Goal: Information Seeking & Learning: Learn about a topic

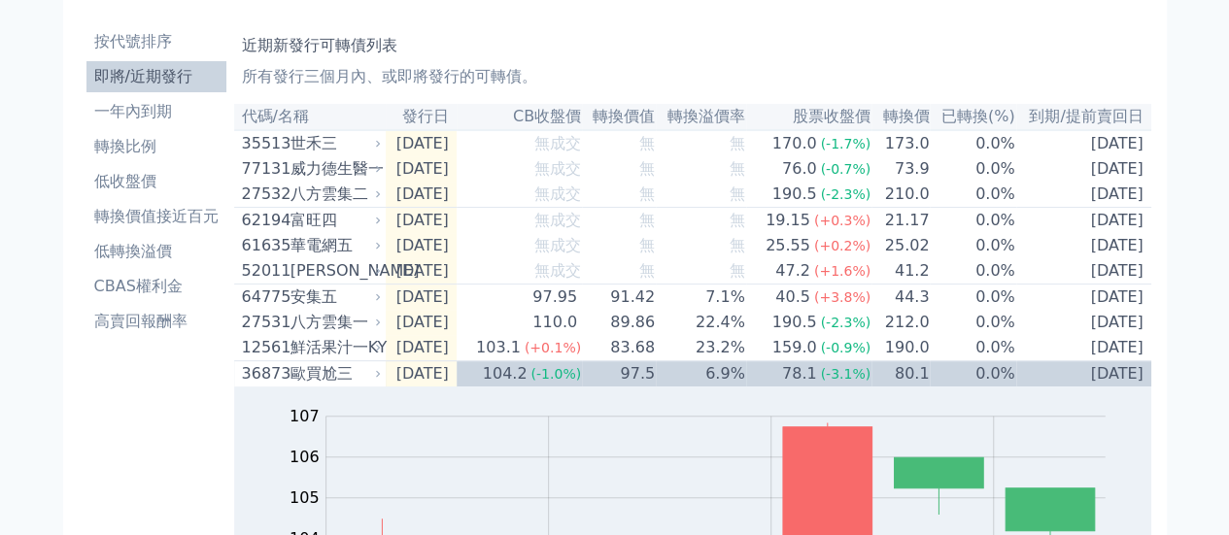
scroll to position [27, 0]
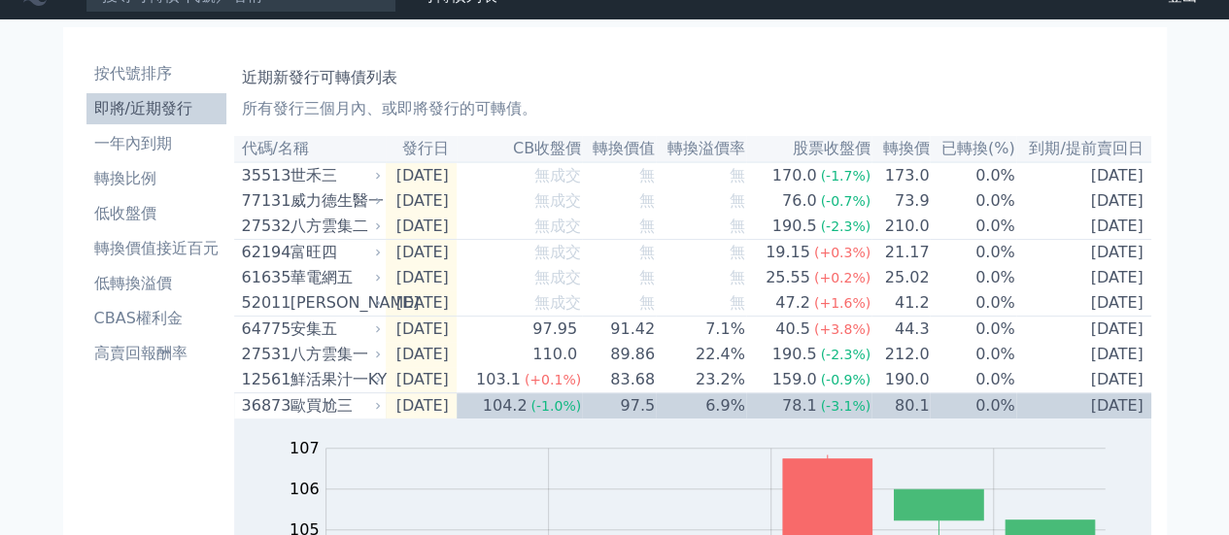
click at [126, 115] on li "即將/近期發行" at bounding box center [156, 108] width 140 height 23
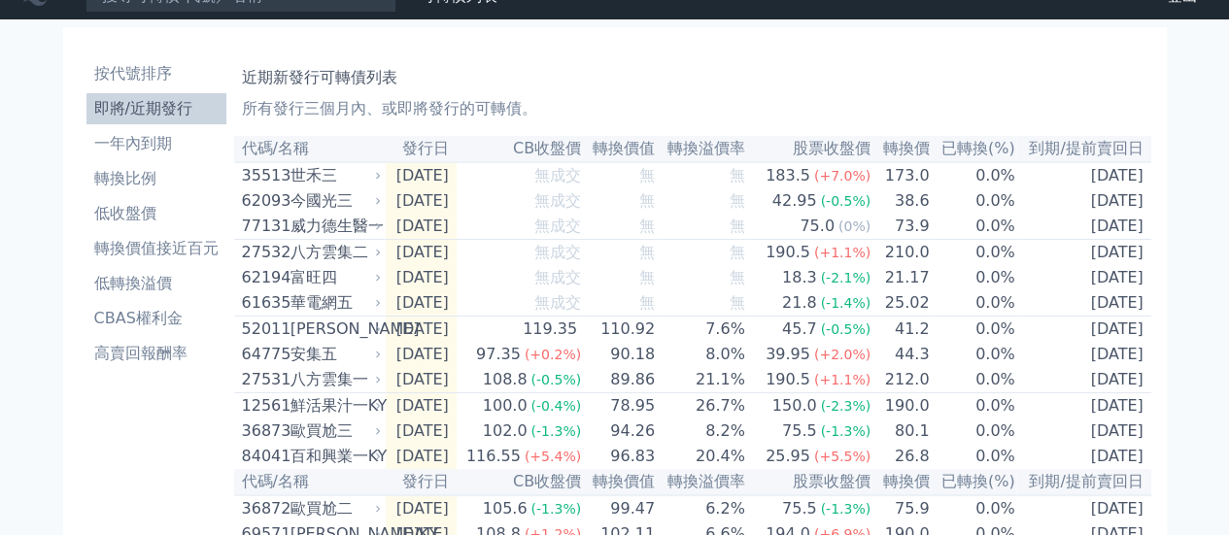
scroll to position [0, 0]
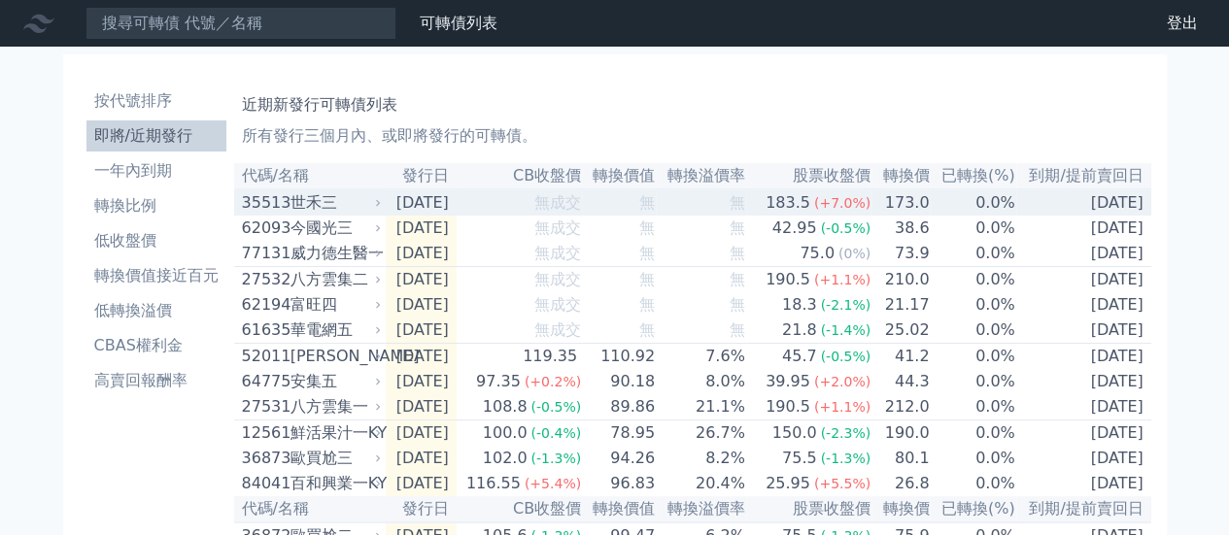
click at [321, 215] on div "世禾三" at bounding box center [334, 202] width 87 height 23
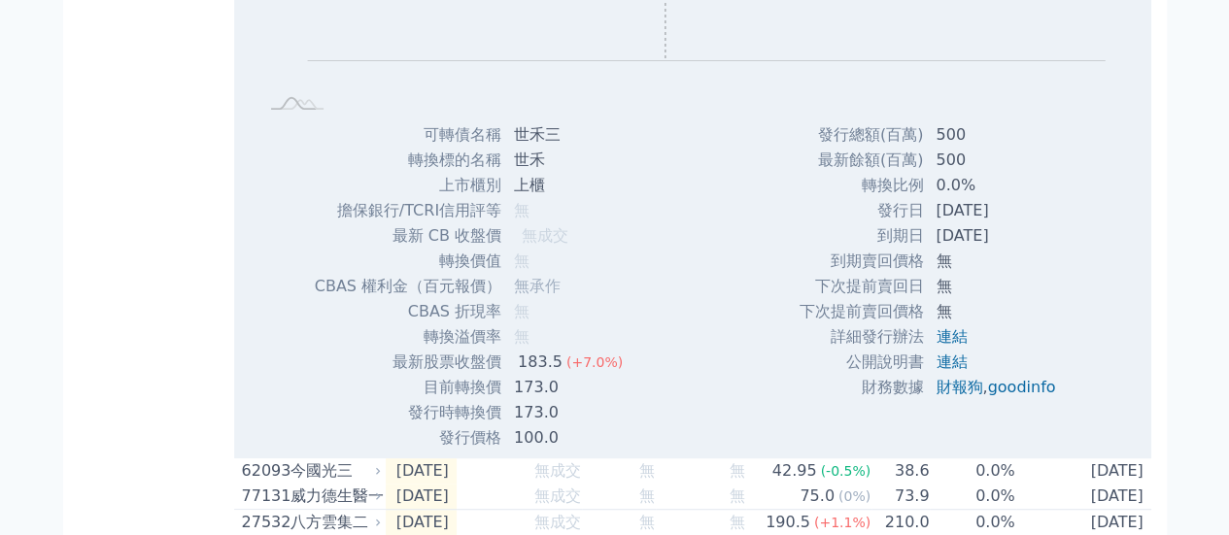
scroll to position [583, 0]
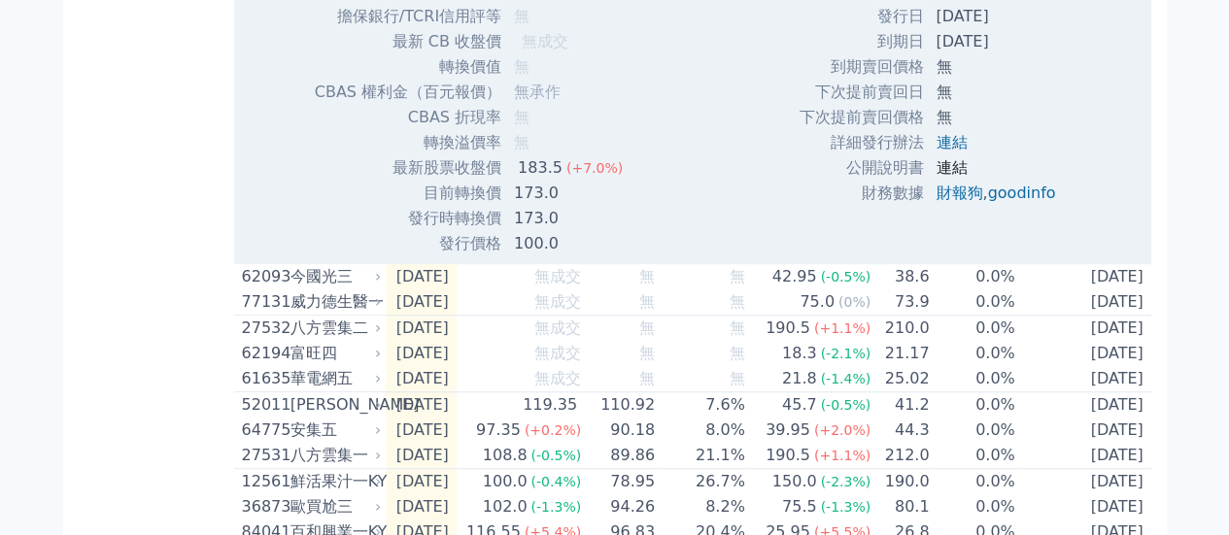
click at [940, 170] on link "連結" at bounding box center [951, 167] width 31 height 18
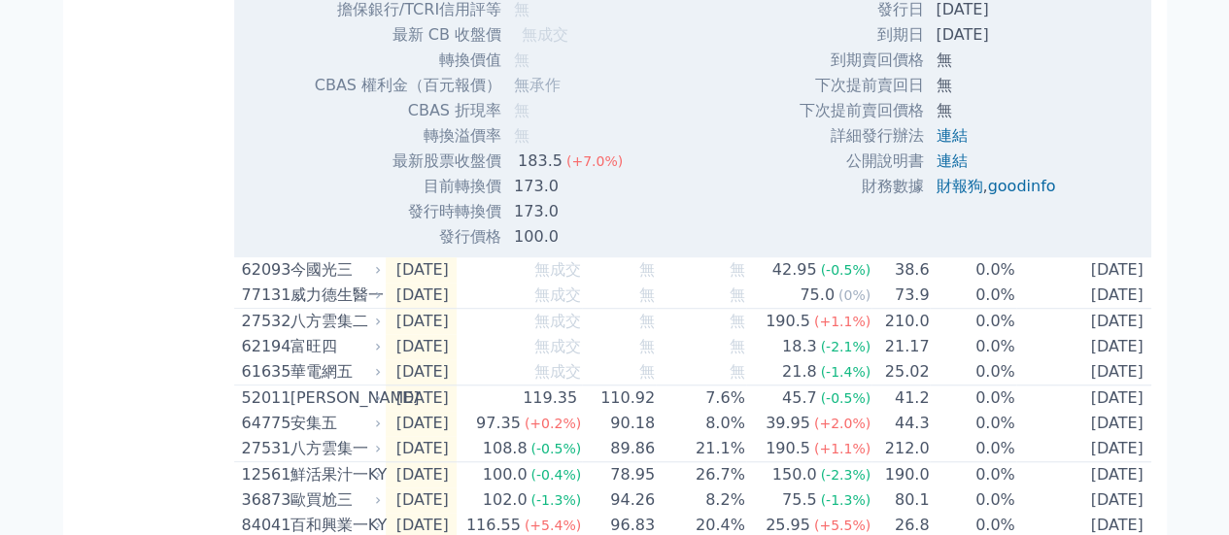
scroll to position [680, 0]
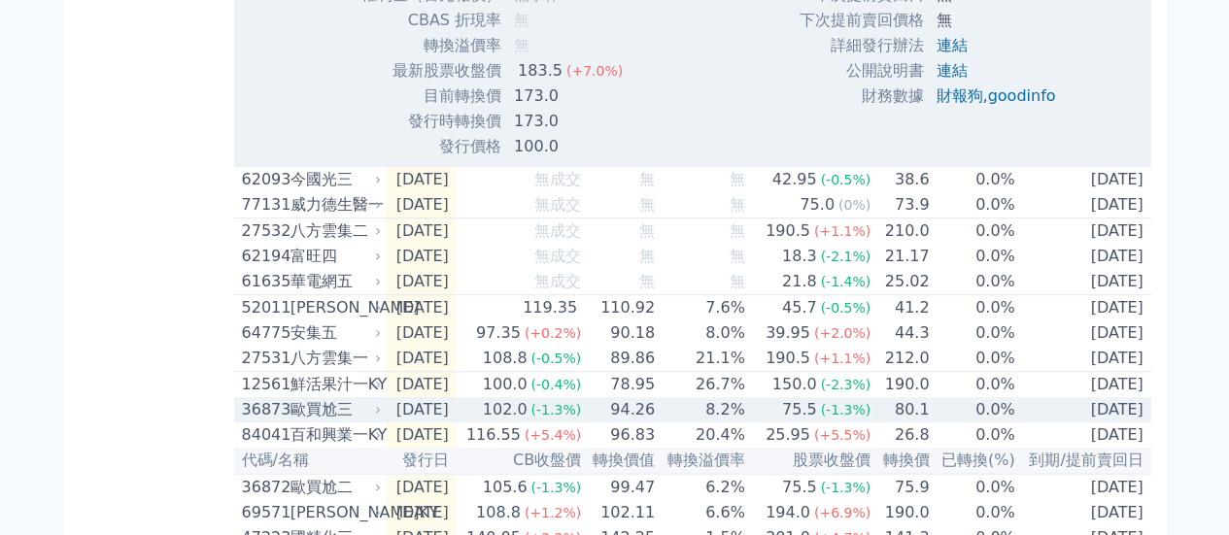
click at [375, 416] on icon at bounding box center [378, 410] width 12 height 12
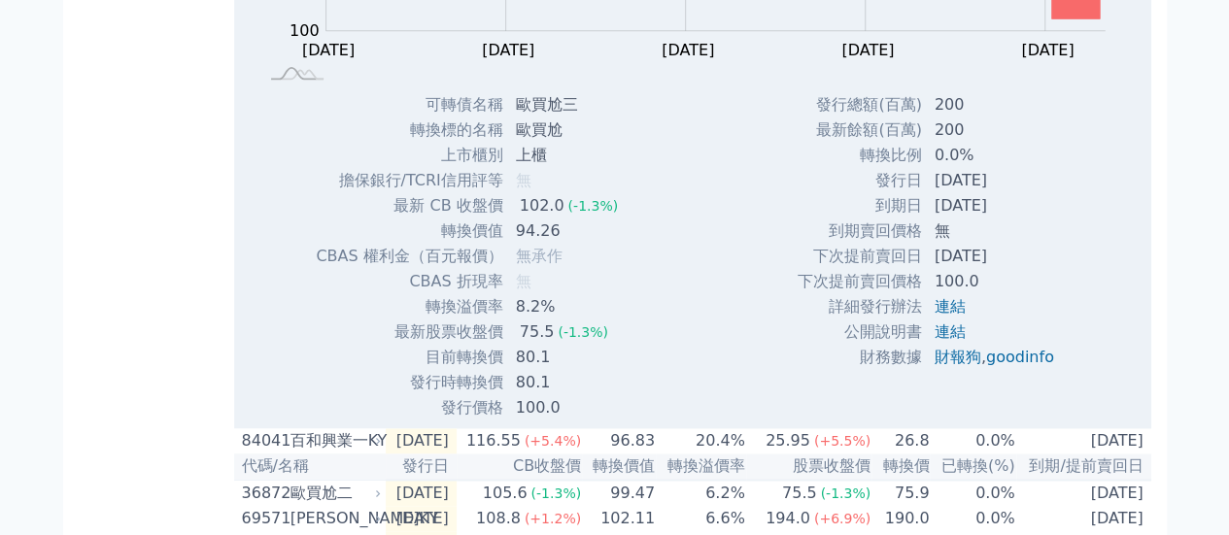
scroll to position [1263, 0]
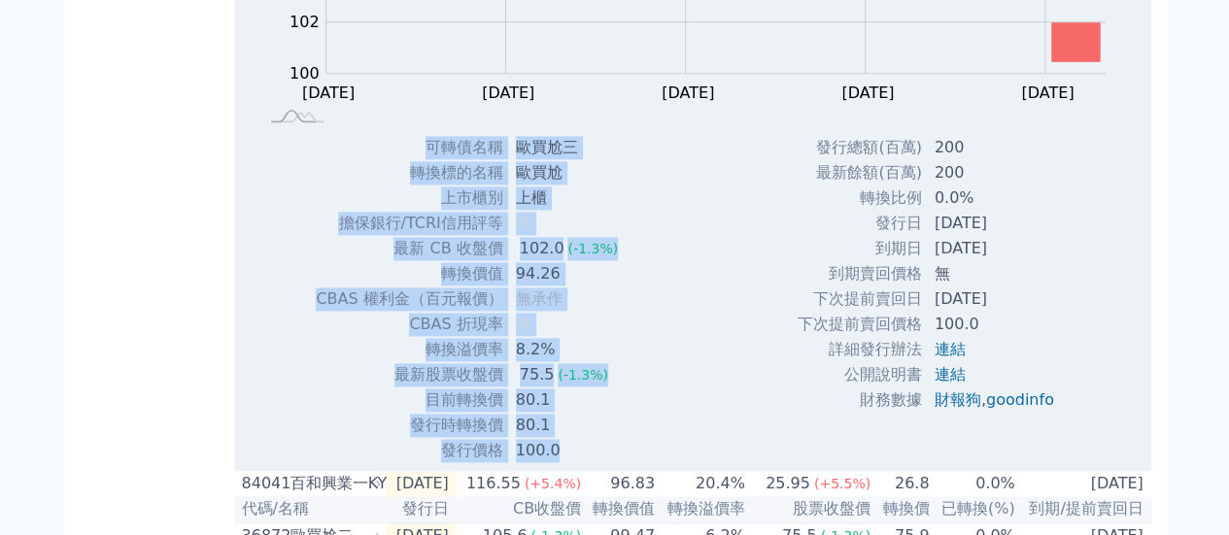
drag, startPoint x: 428, startPoint y: 171, endPoint x: 584, endPoint y: 467, distance: 335.1
click at [584, 464] on tbody "可轉債名稱 歐買尬三 轉換標的名稱 歐買尬 上市櫃別 上櫃 擔保銀行/TCRI信用評等 無 最新 CB 收盤價 102.0 (-1.3%) 轉換價值 94.2…" at bounding box center [474, 299] width 319 height 328
copy tbody "lorem ipsu dolors ame cons ad elit/SEDDoeiu t in UT lab 479.1 (-9.6%) etdo 86.4…"
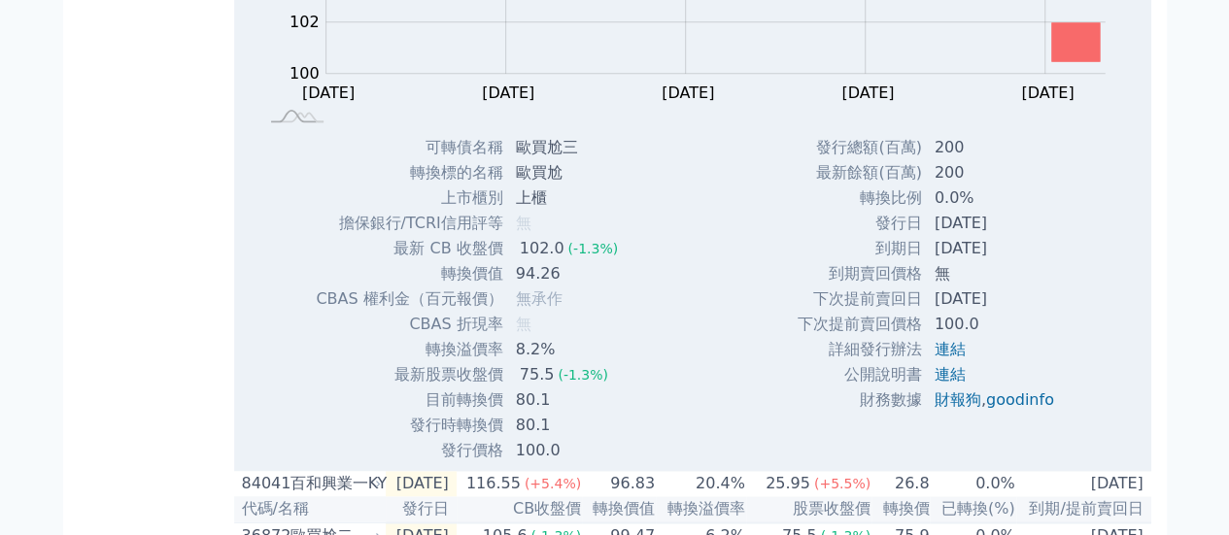
click at [656, 314] on div "Zoom Out 100 98 99 100 101 102 103 104 110 106 108 96 L [DATE] Oct [DATE] Oct […" at bounding box center [692, 152] width 917 height 624
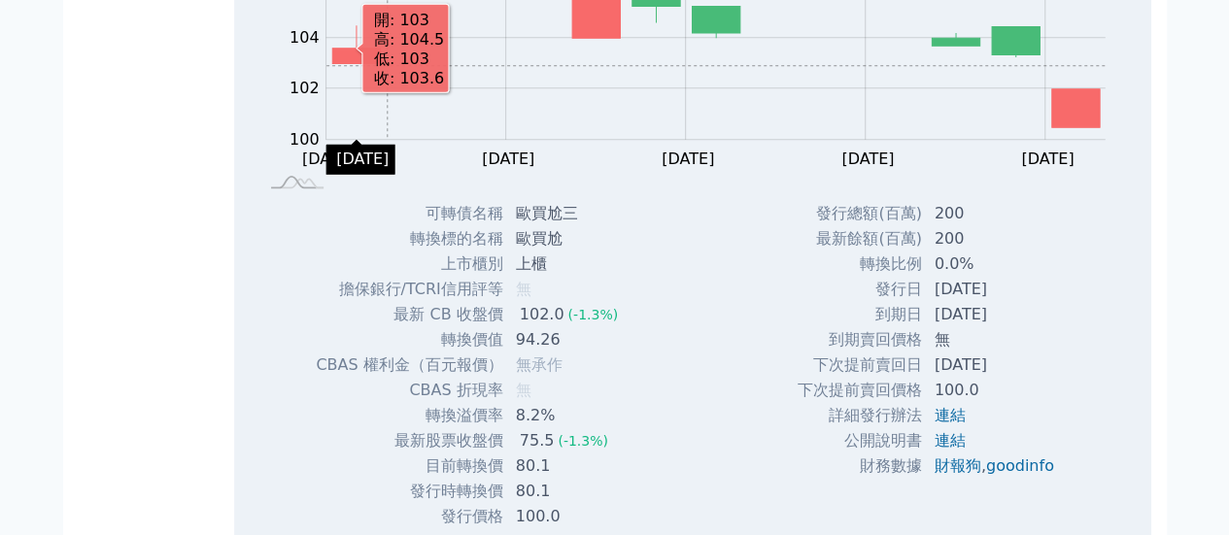
scroll to position [1458, 0]
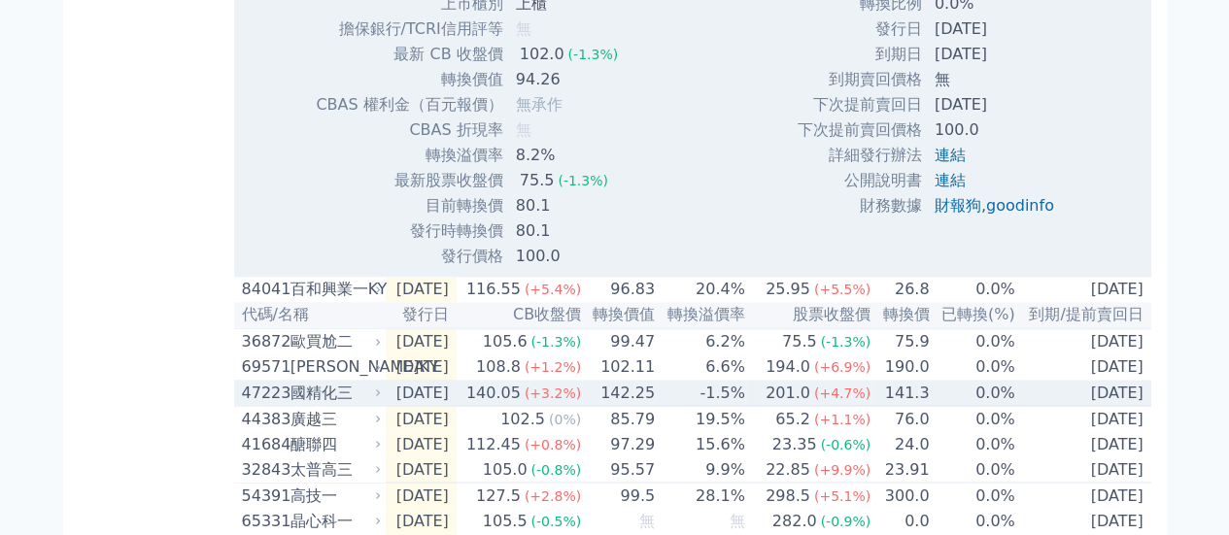
click at [318, 404] on div "國精化三" at bounding box center [334, 392] width 87 height 23
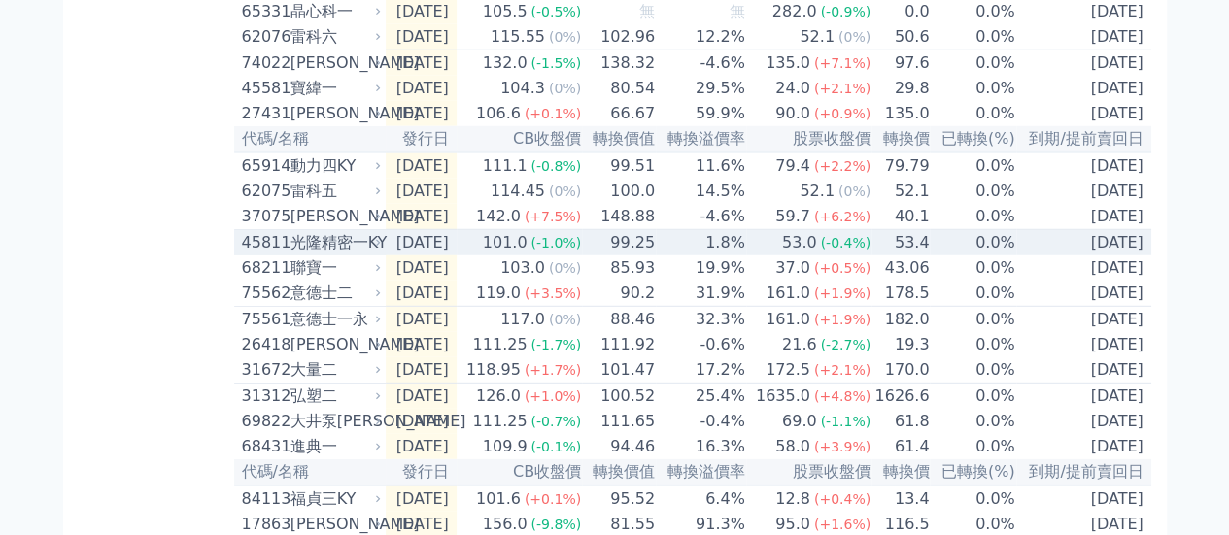
scroll to position [2624, 0]
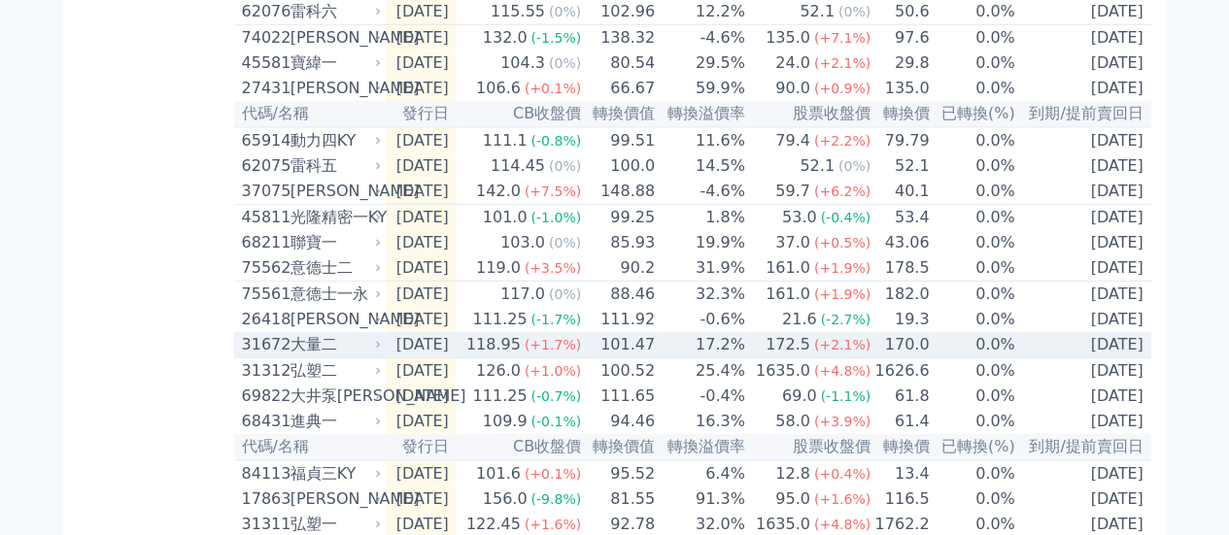
click at [375, 351] on icon at bounding box center [378, 345] width 12 height 12
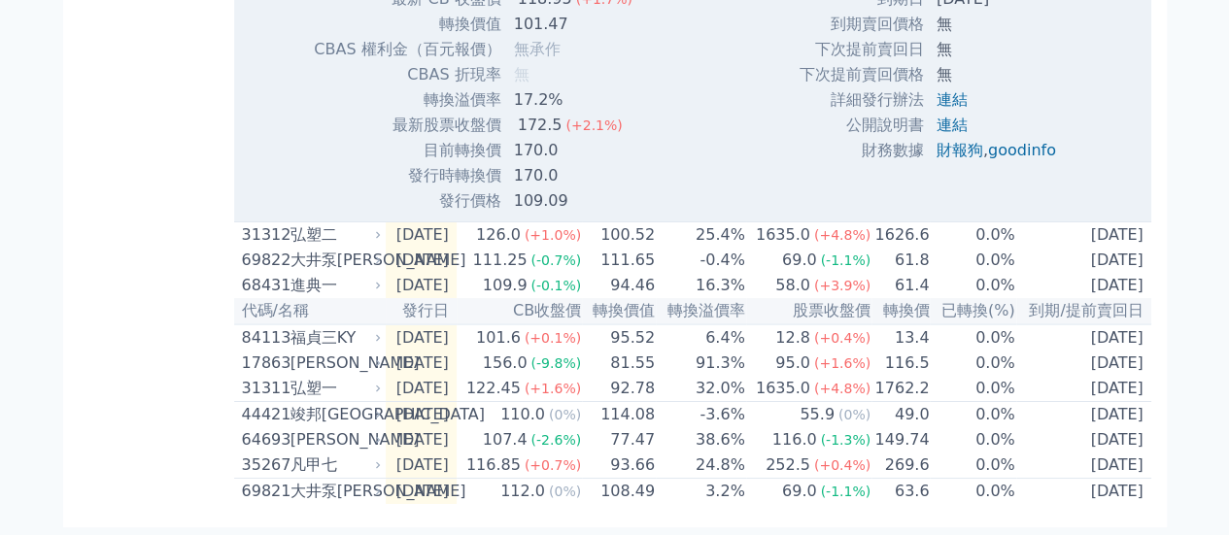
scroll to position [3479, 0]
